Goal: Task Accomplishment & Management: Manage account settings

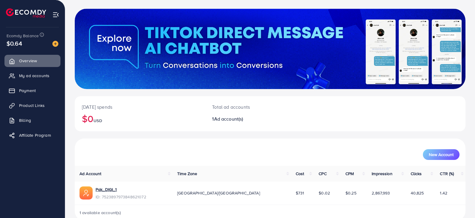
scroll to position [40, 0]
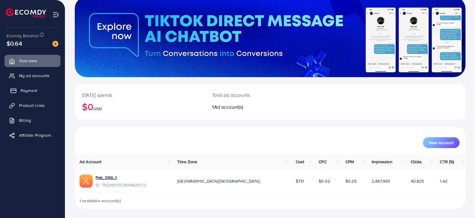
click at [48, 93] on link "Payment" at bounding box center [32, 91] width 56 height 12
